Goal: Information Seeking & Learning: Understand process/instructions

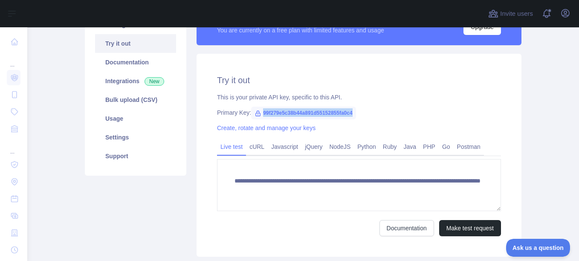
drag, startPoint x: 259, startPoint y: 112, endPoint x: 349, endPoint y: 112, distance: 89.9
click at [349, 112] on span "99f279e5c38b44a891d55152855fa0c4" at bounding box center [303, 113] width 105 height 13
copy span "99f279e5c38b44a891d55152855fa0c4"
click at [335, 146] on link "NodeJS" at bounding box center [340, 147] width 28 height 14
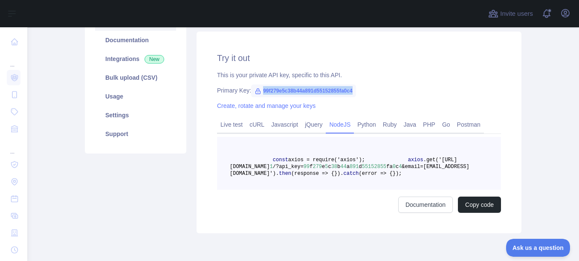
scroll to position [128, 0]
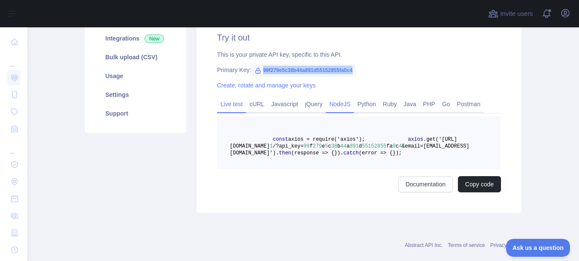
click at [228, 105] on link "Live test" at bounding box center [231, 104] width 29 height 14
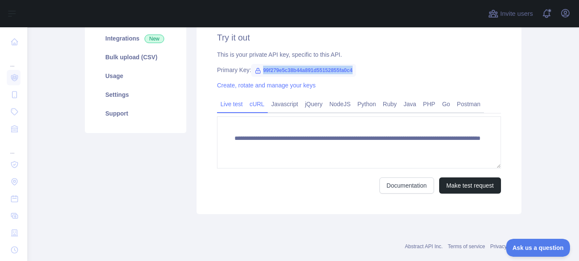
click at [257, 105] on link "cURL" at bounding box center [257, 104] width 22 height 14
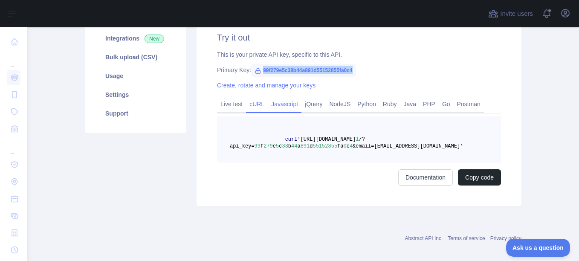
click at [282, 105] on link "Javascript" at bounding box center [285, 104] width 34 height 14
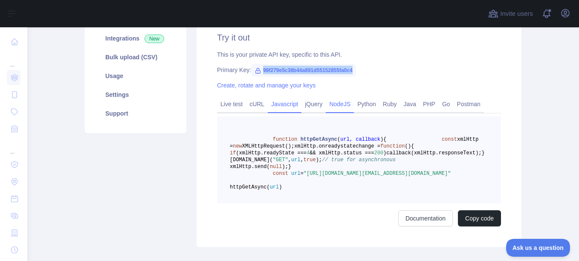
click at [337, 103] on link "NodeJS" at bounding box center [340, 104] width 28 height 14
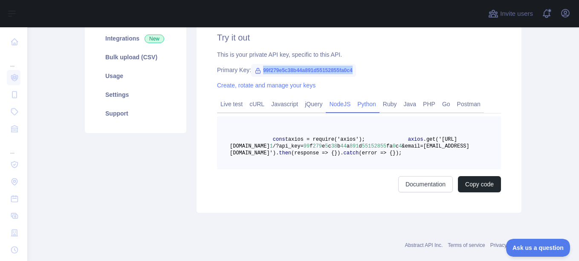
click at [367, 107] on link "Python" at bounding box center [367, 104] width 26 height 14
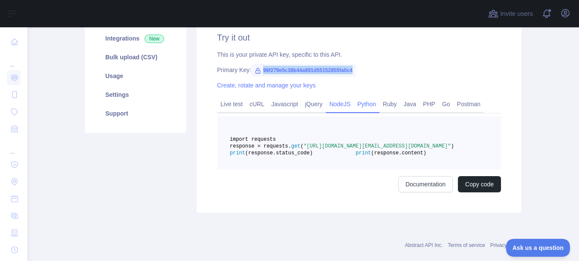
click at [332, 105] on link "NodeJS" at bounding box center [340, 104] width 28 height 14
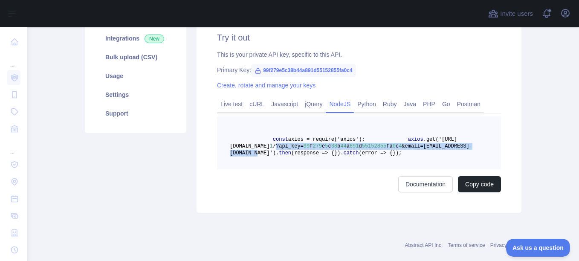
drag, startPoint x: 418, startPoint y: 145, endPoint x: 425, endPoint y: 154, distance: 11.5
click at [425, 154] on span "axios .get('[URL][DOMAIN_NAME] 1 /?api_key= 99 f 279 e 5 c 38 b 44 a 891 d 5515…" at bounding box center [349, 146] width 239 height 20
drag, startPoint x: 425, startPoint y: 154, endPoint x: 417, endPoint y: 153, distance: 8.6
copy span "?api_key= 99 f 279 e 5 c 38 b 44 a 891 d 55152855 fa 0 c 4 &email=[EMAIL_ADDRES…"
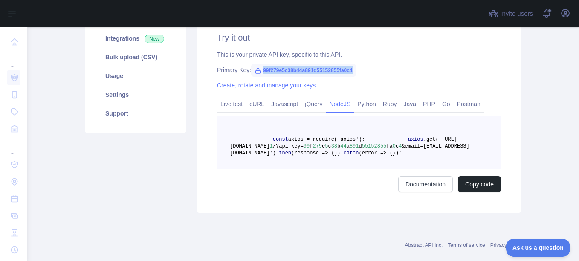
drag, startPoint x: 258, startPoint y: 71, endPoint x: 355, endPoint y: 71, distance: 97.2
click at [355, 71] on div "Primary Key: 99f279e5c38b44a891d55152855fa0c4" at bounding box center [359, 70] width 284 height 9
drag, startPoint x: 355, startPoint y: 71, endPoint x: 348, endPoint y: 69, distance: 7.4
copy span "99f279e5c38b44a891d55152855fa0c4"
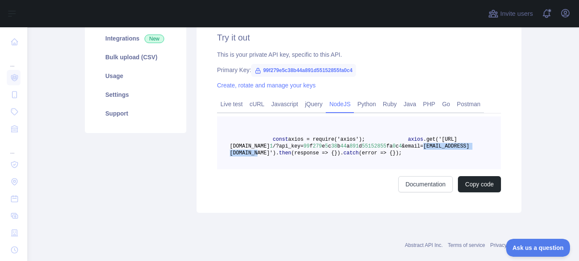
drag, startPoint x: 359, startPoint y: 153, endPoint x: 426, endPoint y: 152, distance: 66.9
click at [426, 152] on span "&email=[EMAIL_ADDRESS][DOMAIN_NAME]')" at bounding box center [349, 149] width 239 height 13
copy span "[EMAIL_ADDRESS][DOMAIN_NAME]"
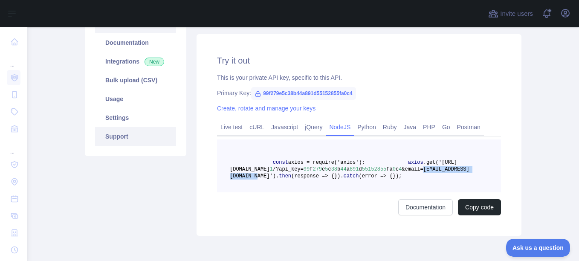
scroll to position [85, 0]
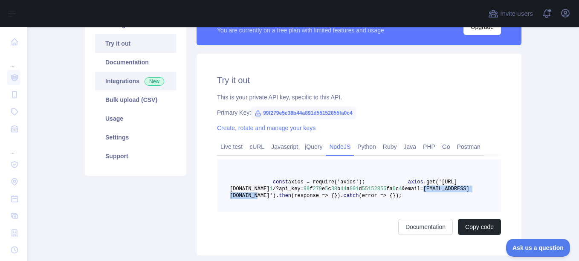
click at [121, 82] on link "Integrations New" at bounding box center [135, 81] width 81 height 19
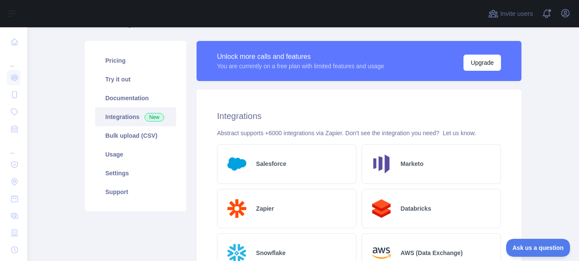
scroll to position [35, 0]
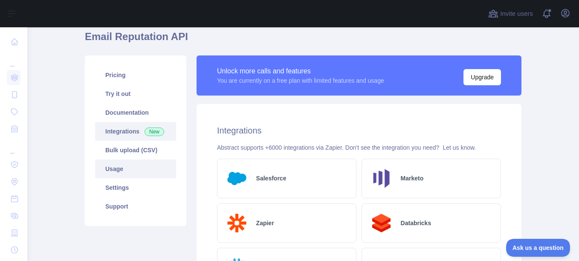
click at [114, 170] on link "Usage" at bounding box center [135, 168] width 81 height 19
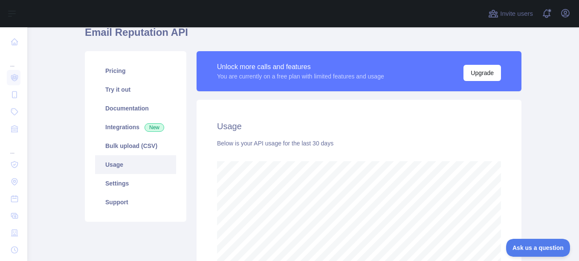
scroll to position [35, 0]
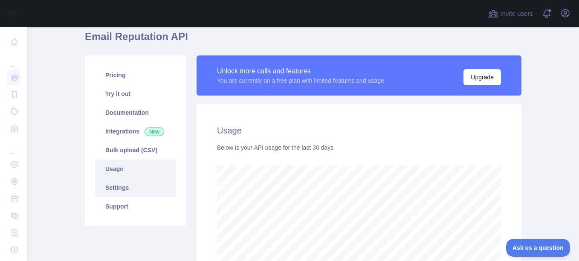
click at [114, 188] on link "Settings" at bounding box center [135, 187] width 81 height 19
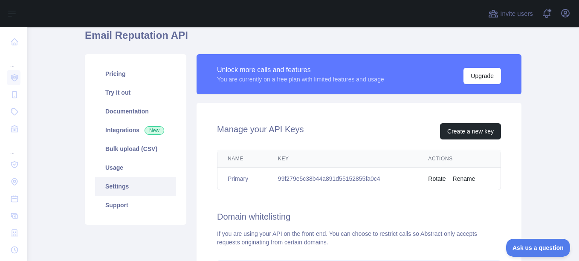
scroll to position [33, 0]
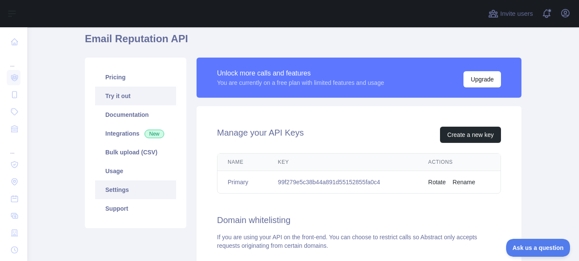
click at [118, 96] on link "Try it out" at bounding box center [135, 96] width 81 height 19
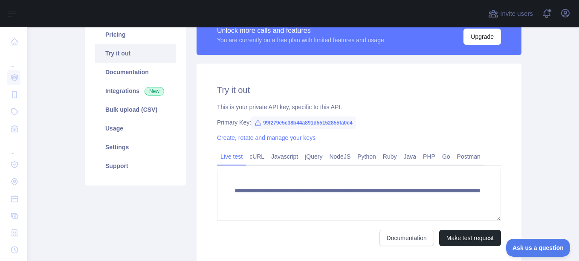
scroll to position [118, 0]
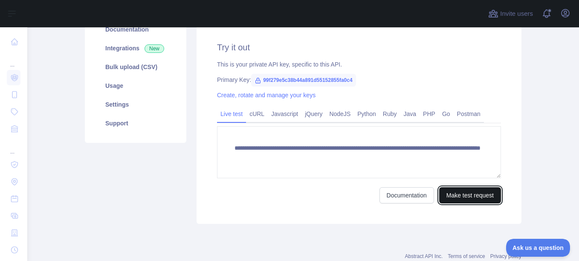
click at [466, 194] on button "Make test request" at bounding box center [470, 195] width 62 height 16
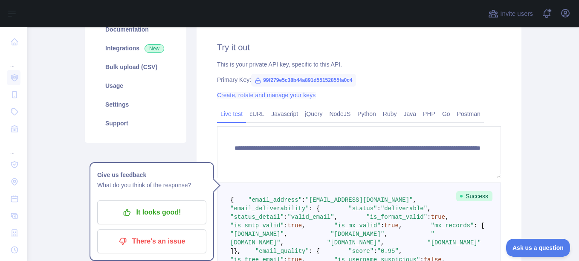
click at [224, 95] on link "Create, rotate and manage your keys" at bounding box center [266, 95] width 98 height 7
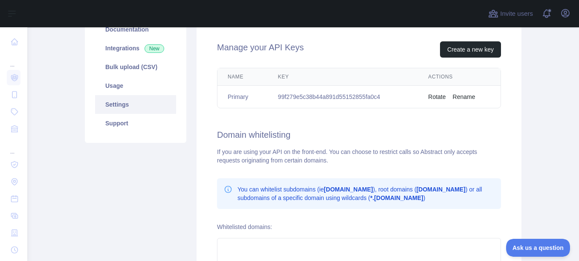
click at [461, 97] on button "Rename" at bounding box center [464, 96] width 23 height 9
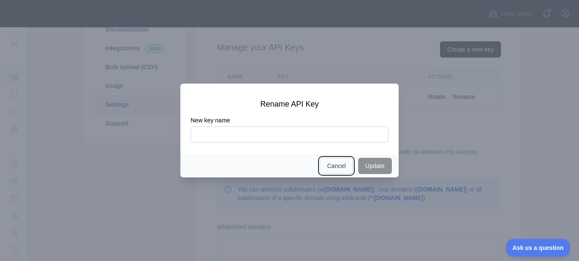
click at [332, 166] on button "Cancel" at bounding box center [336, 166] width 33 height 16
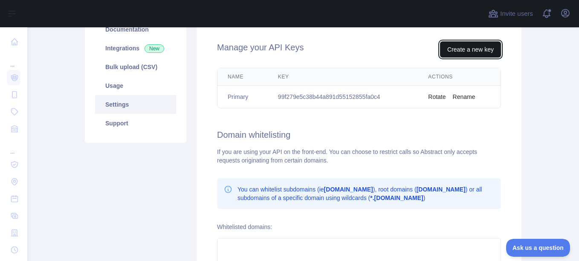
click at [461, 51] on button "Create a new key" at bounding box center [470, 49] width 61 height 16
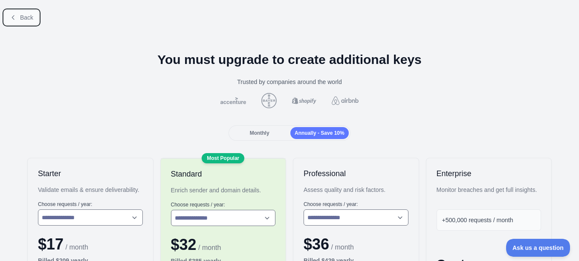
click at [16, 17] on icon at bounding box center [13, 17] width 7 height 7
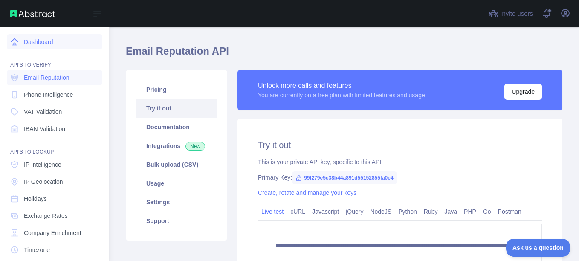
click at [41, 40] on link "Dashboard" at bounding box center [54, 41] width 95 height 15
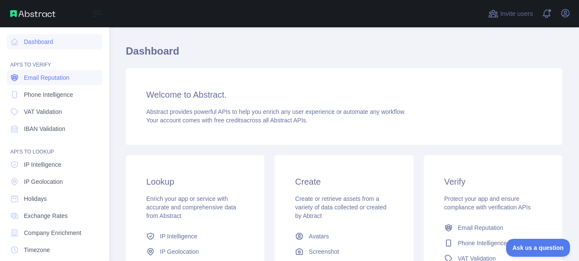
click at [48, 79] on span "Email Reputation" at bounding box center [47, 77] width 46 height 9
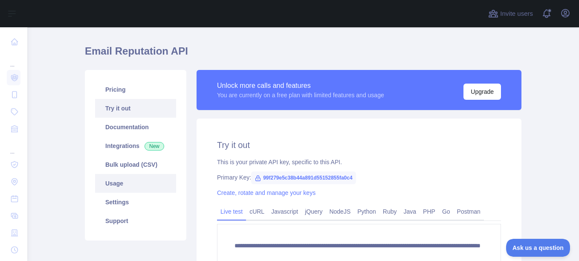
click at [118, 183] on link "Usage" at bounding box center [135, 183] width 81 height 19
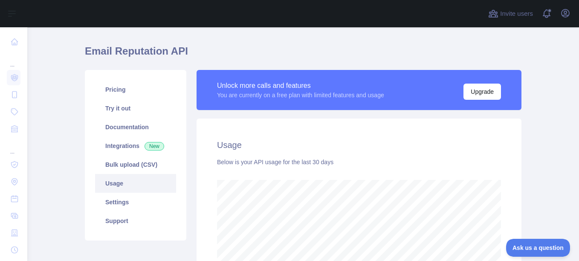
scroll to position [234, 545]
click at [115, 144] on link "Integrations New" at bounding box center [135, 145] width 81 height 19
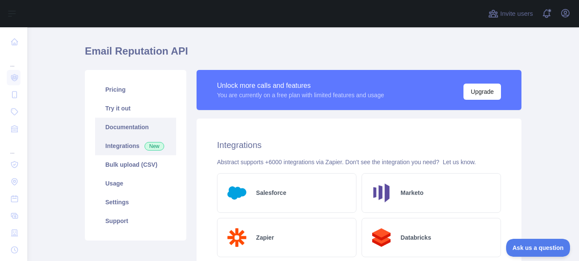
click at [125, 129] on link "Documentation" at bounding box center [135, 127] width 81 height 19
